Goal: Navigation & Orientation: Find specific page/section

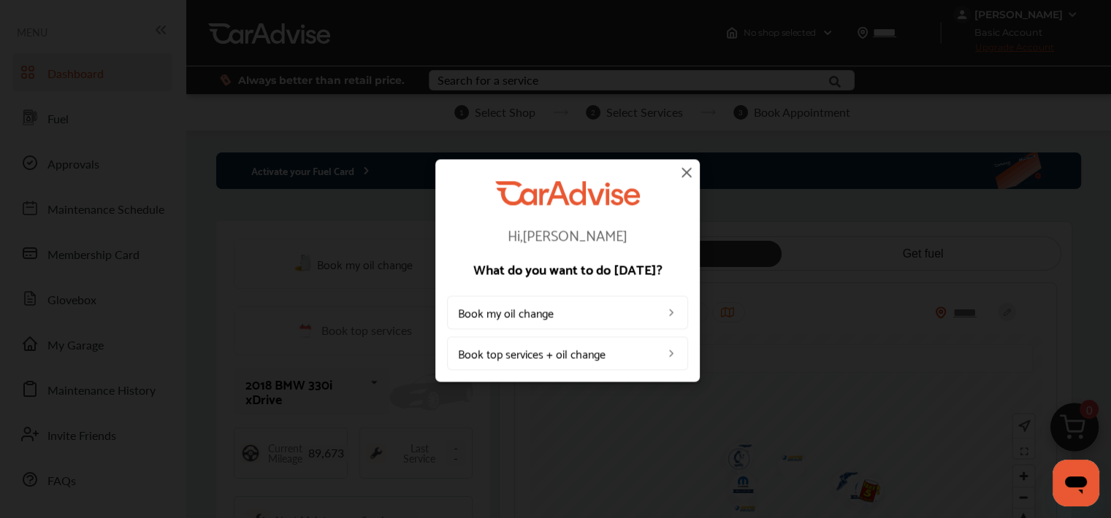
click at [689, 169] on img at bounding box center [687, 173] width 18 height 18
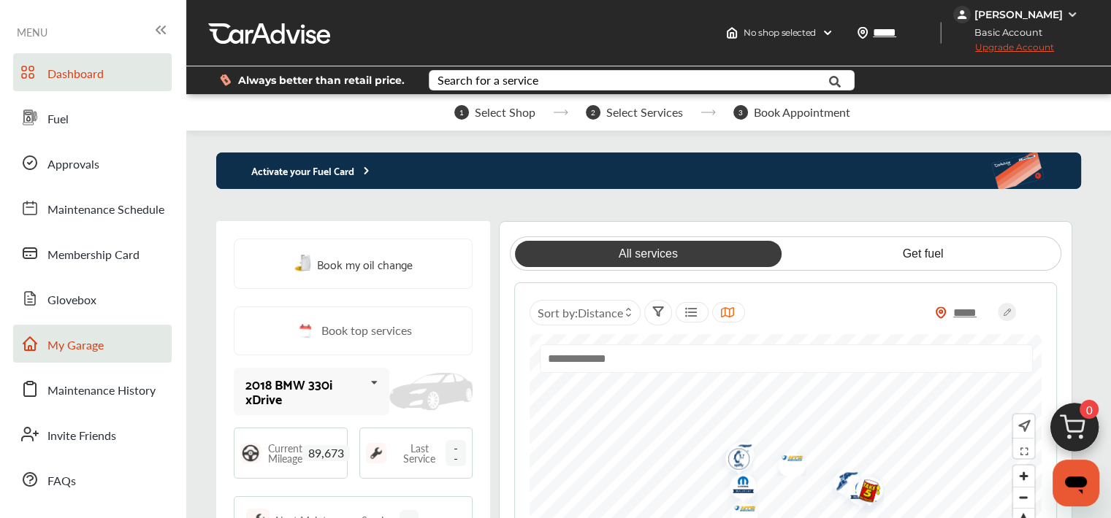
click at [89, 341] on span "My Garage" at bounding box center [75, 346] width 56 height 19
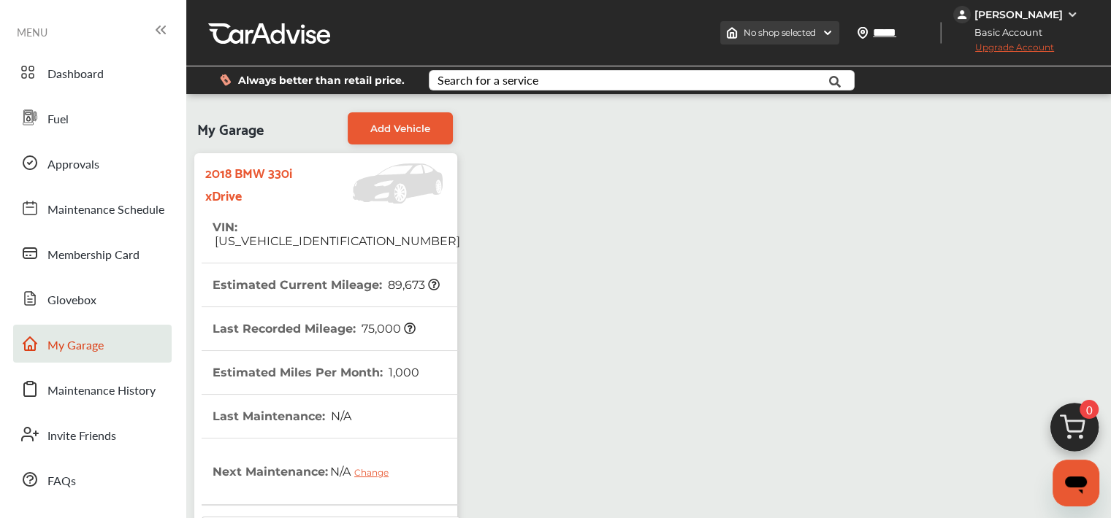
click at [822, 28] on img at bounding box center [827, 33] width 12 height 12
click at [1058, 8] on div "[PERSON_NAME]" at bounding box center [1018, 14] width 88 height 13
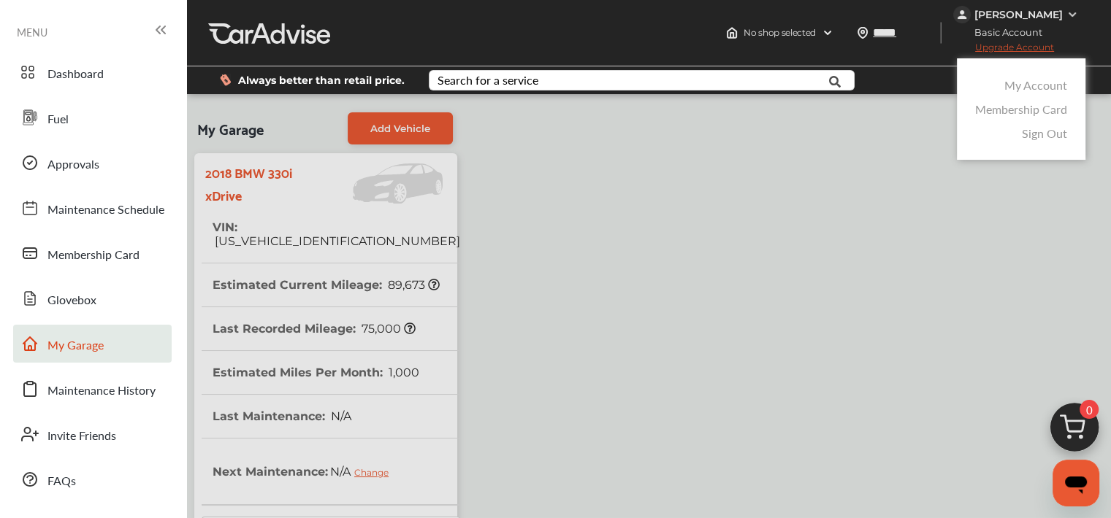
click at [1040, 112] on link "Membership Card" at bounding box center [1021, 109] width 92 height 17
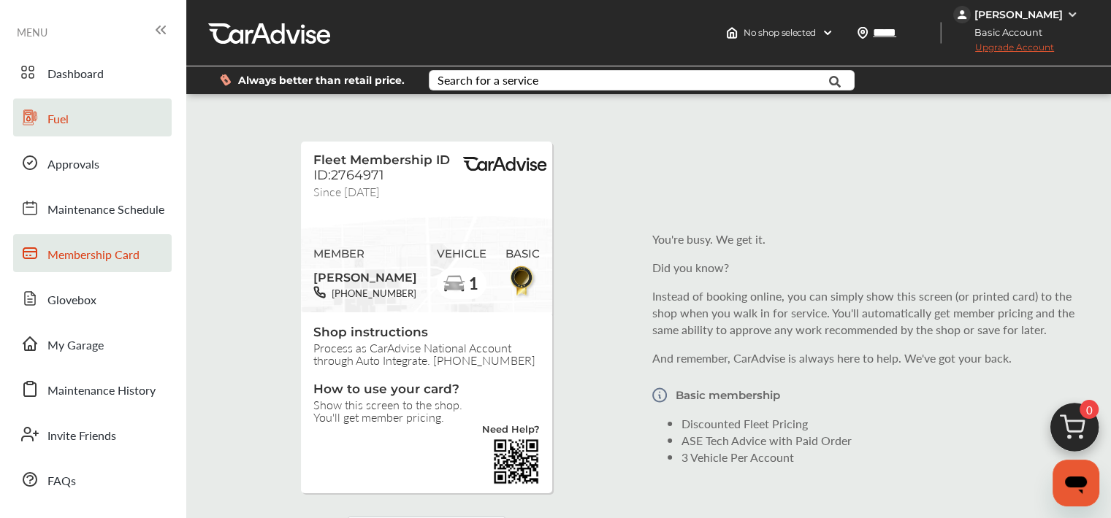
click at [55, 110] on span "Fuel" at bounding box center [57, 119] width 21 height 19
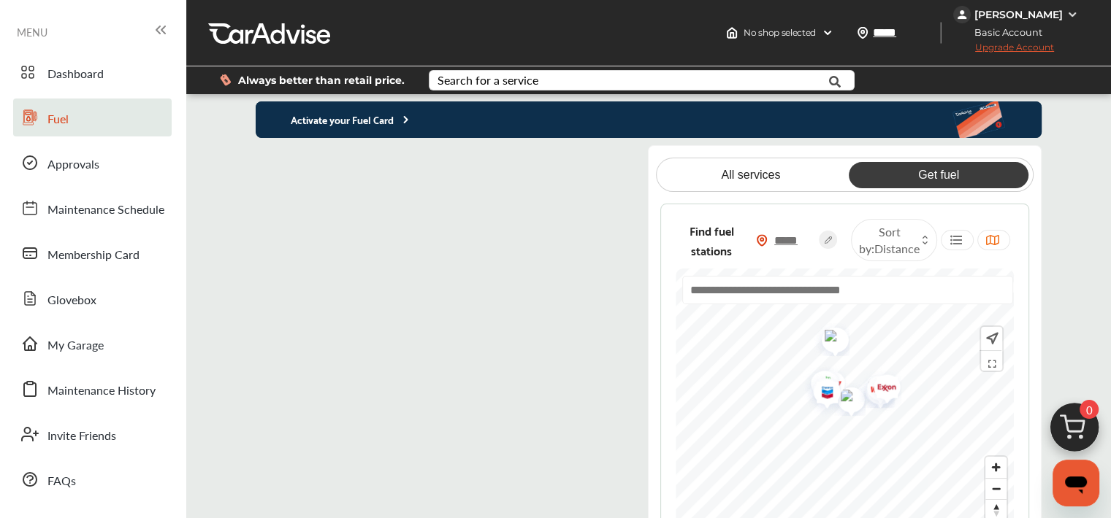
click at [591, 161] on flutter-view at bounding box center [440, 349] width 369 height 409
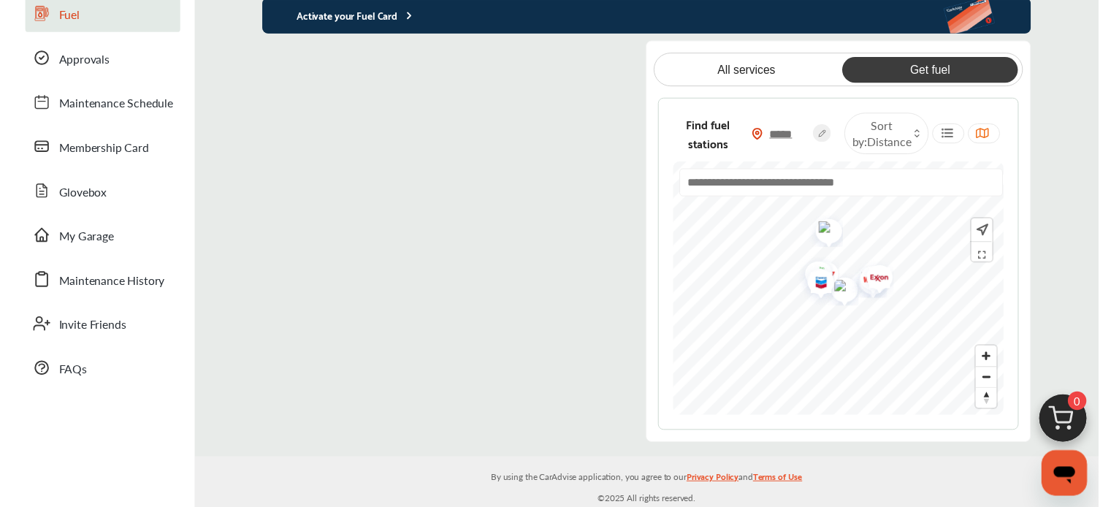
scroll to position [73, 0]
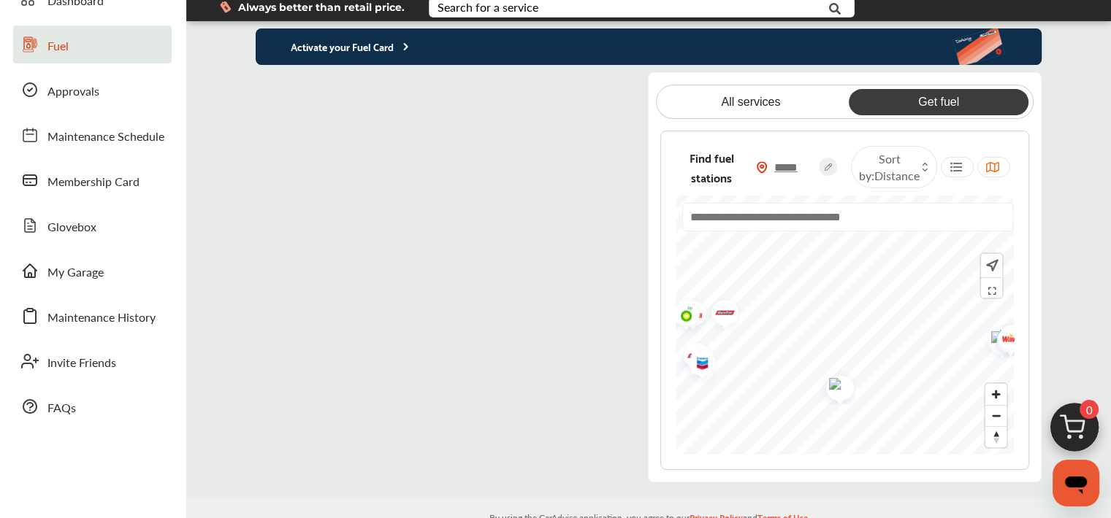
click at [993, 265] on img at bounding box center [990, 266] width 15 height 16
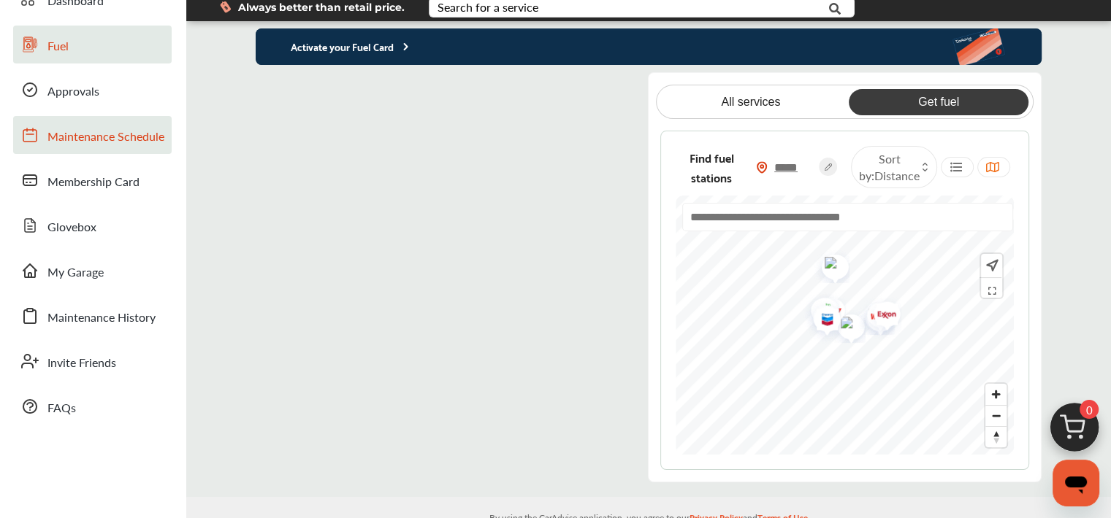
click at [93, 137] on span "Maintenance Schedule" at bounding box center [105, 137] width 117 height 19
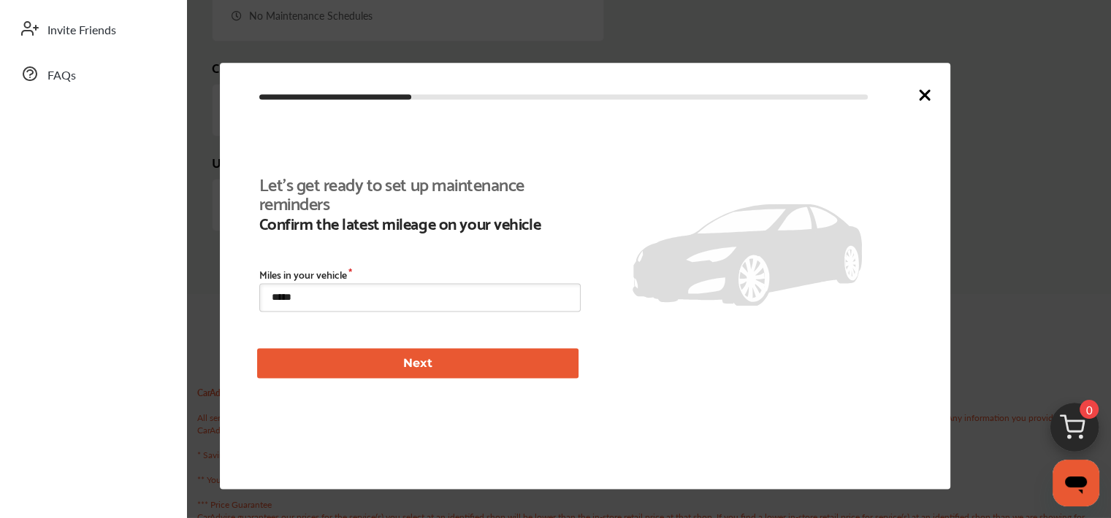
scroll to position [464, 0]
drag, startPoint x: 317, startPoint y: 304, endPoint x: 260, endPoint y: 300, distance: 57.1
click at [260, 300] on input "*****" at bounding box center [419, 298] width 321 height 28
click at [924, 90] on icon at bounding box center [925, 95] width 18 height 18
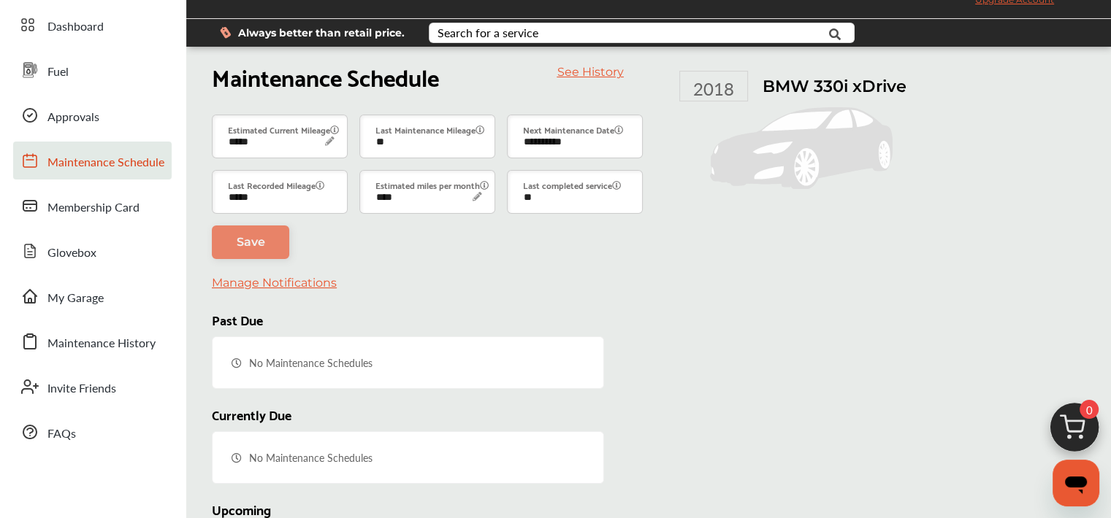
scroll to position [42, 0]
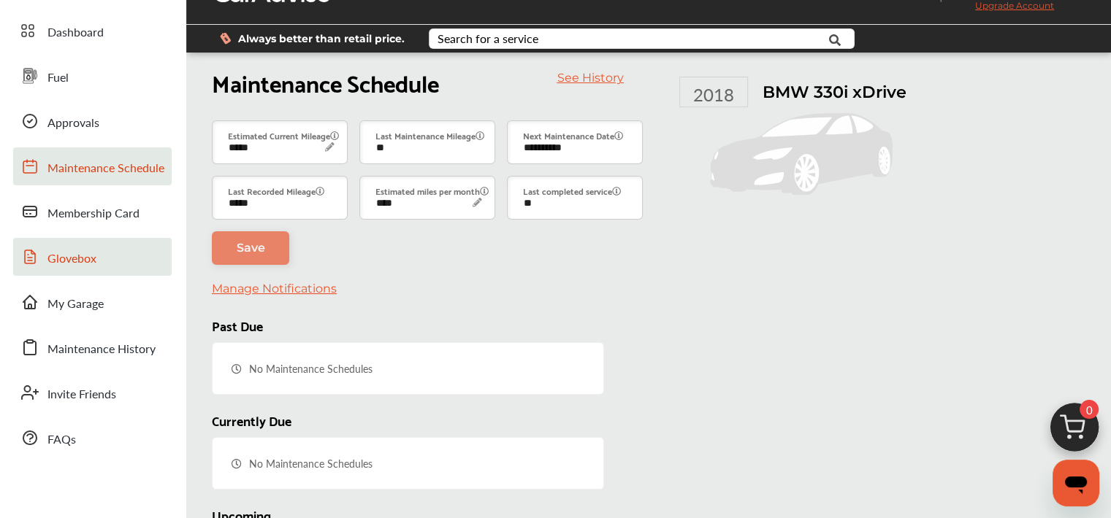
click at [66, 257] on span "Glovebox" at bounding box center [71, 259] width 49 height 19
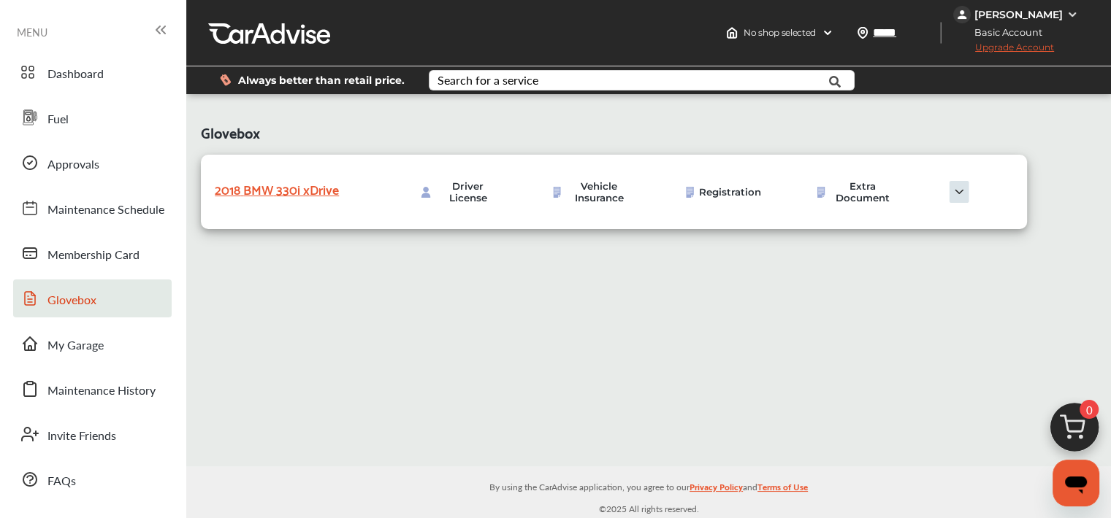
click at [959, 198] on img at bounding box center [958, 192] width 73 height 22
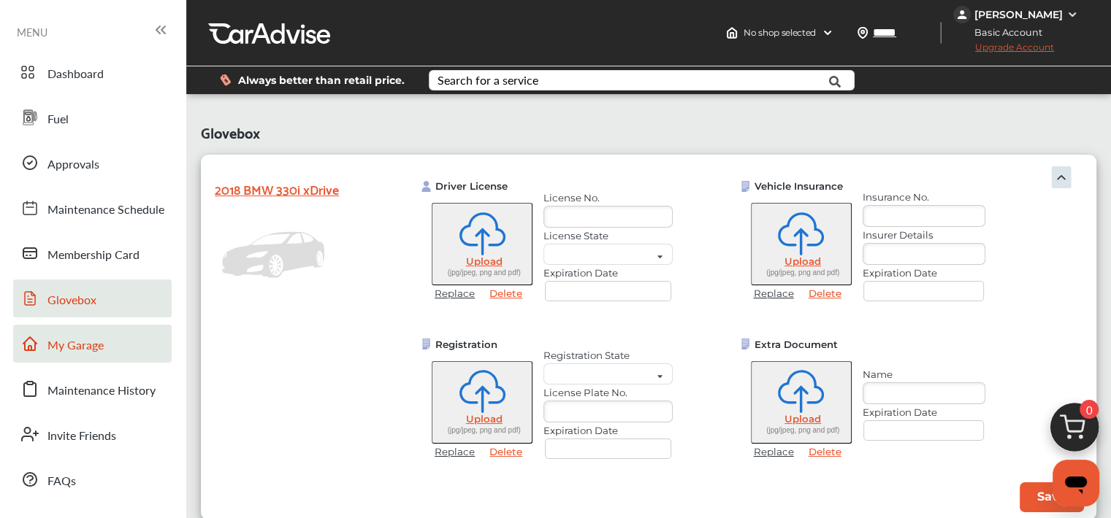
click at [89, 345] on span "My Garage" at bounding box center [75, 346] width 56 height 19
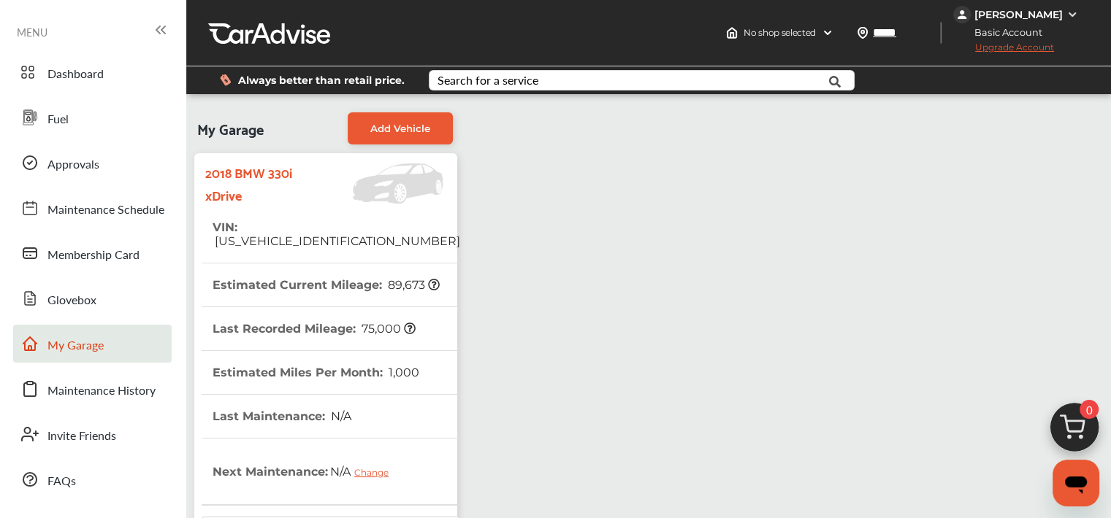
click at [1069, 13] on img at bounding box center [1072, 15] width 12 height 12
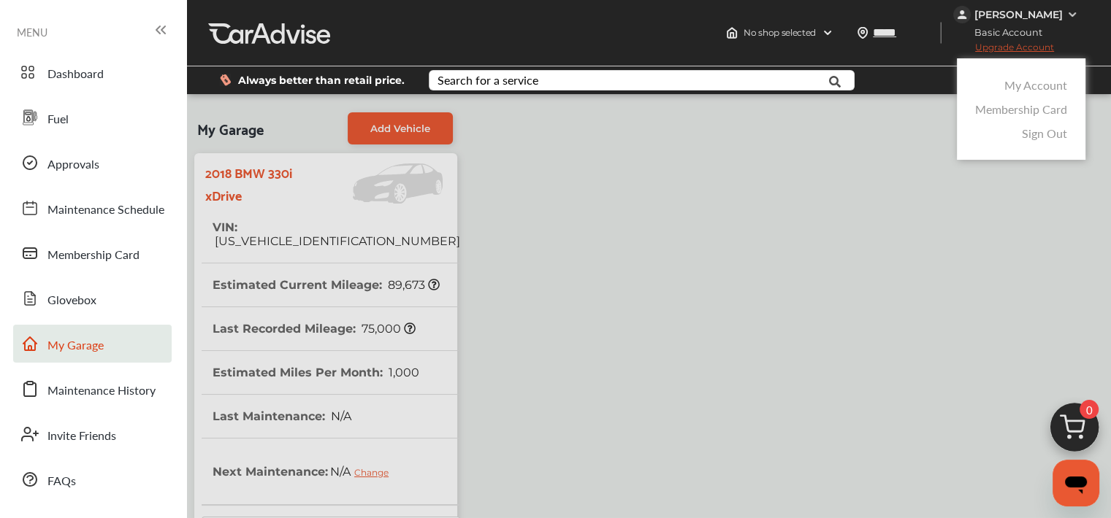
click at [1055, 131] on link "Sign Out" at bounding box center [1043, 133] width 45 height 17
